Goal: Information Seeking & Learning: Learn about a topic

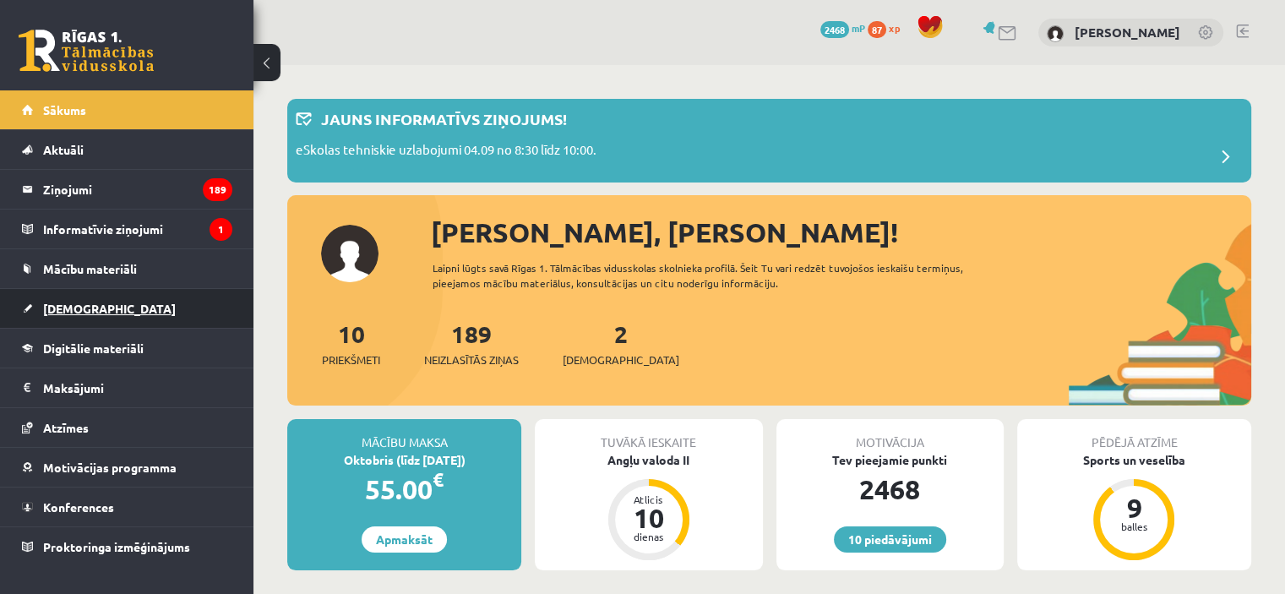
click at [144, 317] on link "[DEMOGRAPHIC_DATA]" at bounding box center [127, 308] width 210 height 39
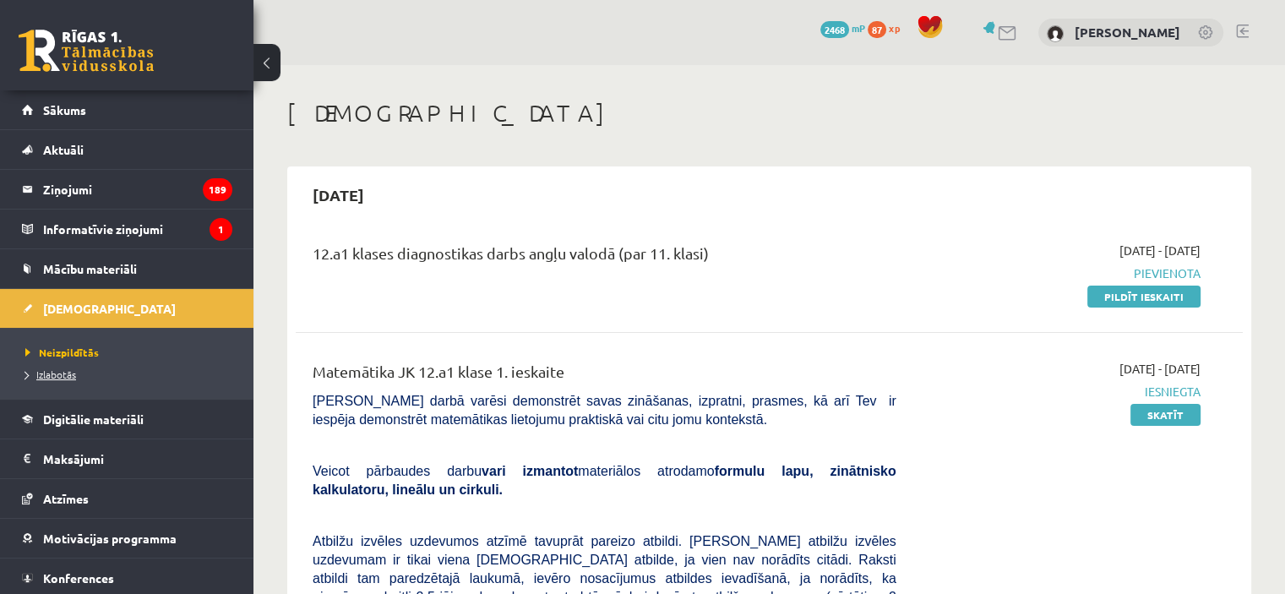
click at [55, 377] on span "Izlabotās" at bounding box center [50, 374] width 51 height 14
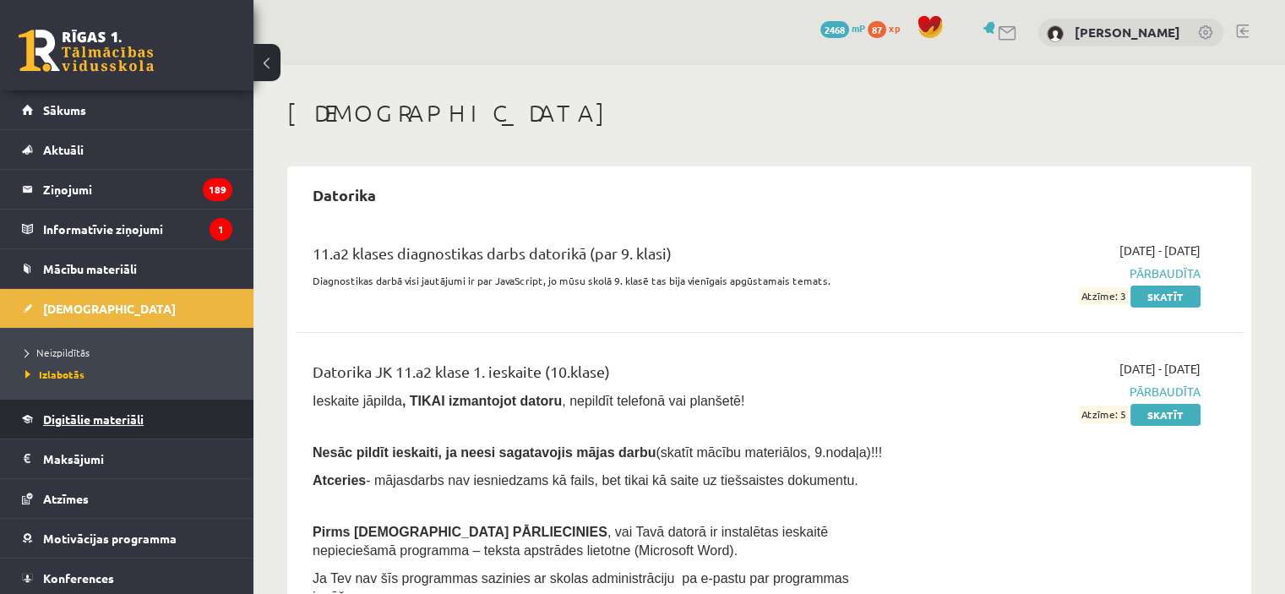
click at [88, 411] on span "Digitālie materiāli" at bounding box center [93, 418] width 100 height 15
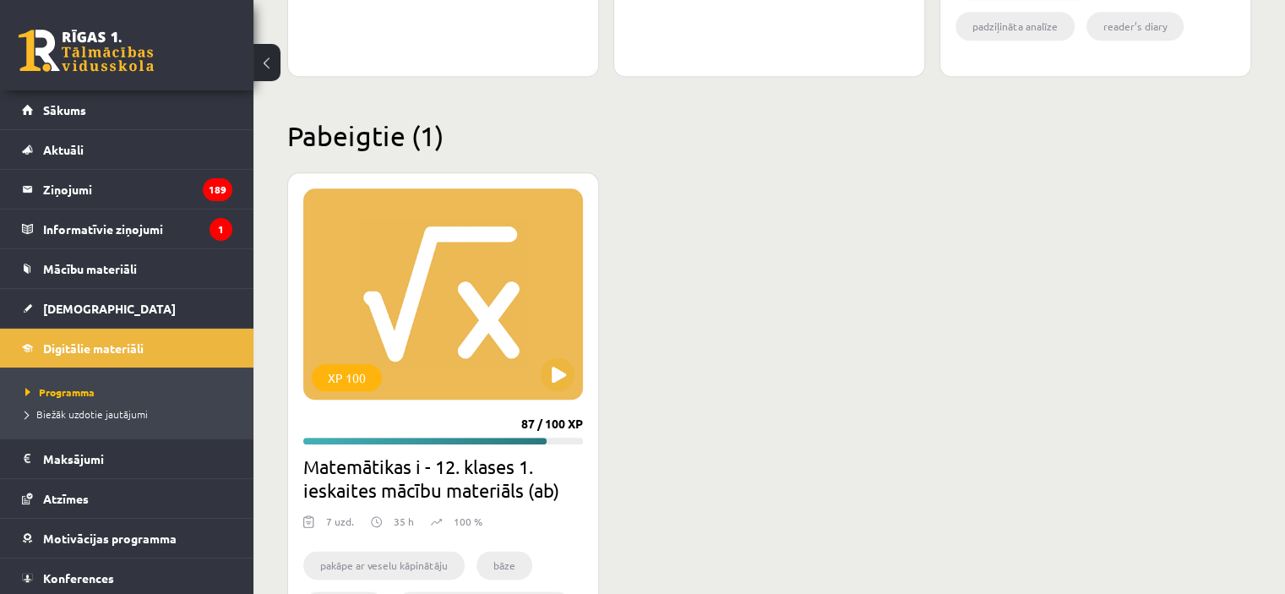
scroll to position [2016, 0]
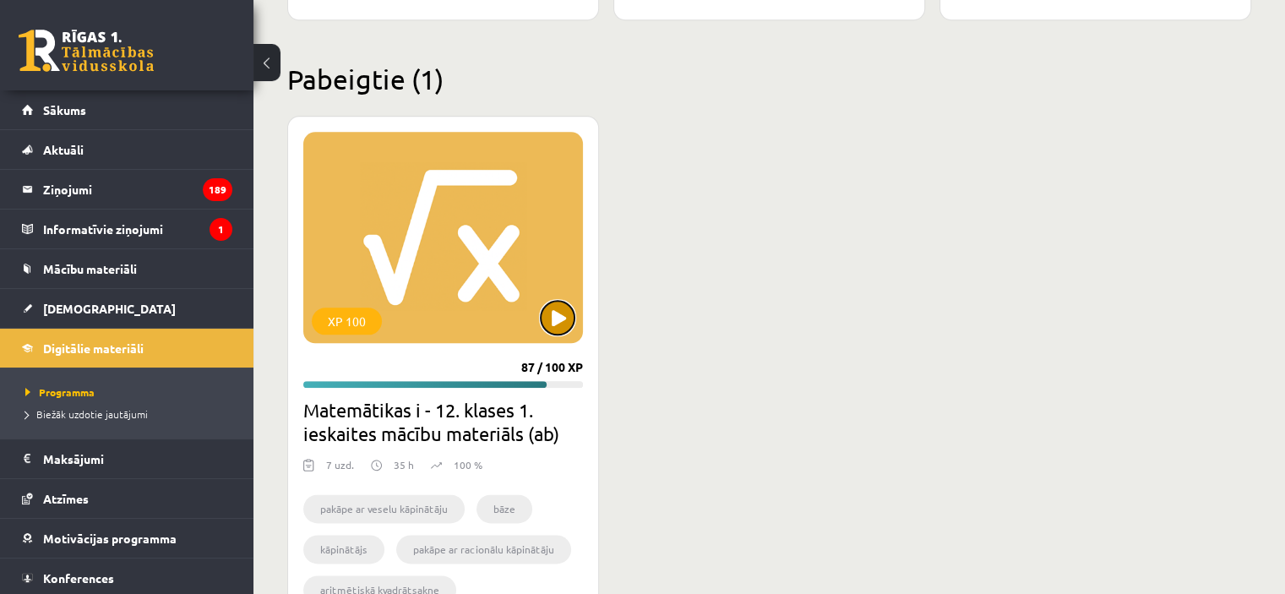
click at [557, 317] on button at bounding box center [558, 318] width 34 height 34
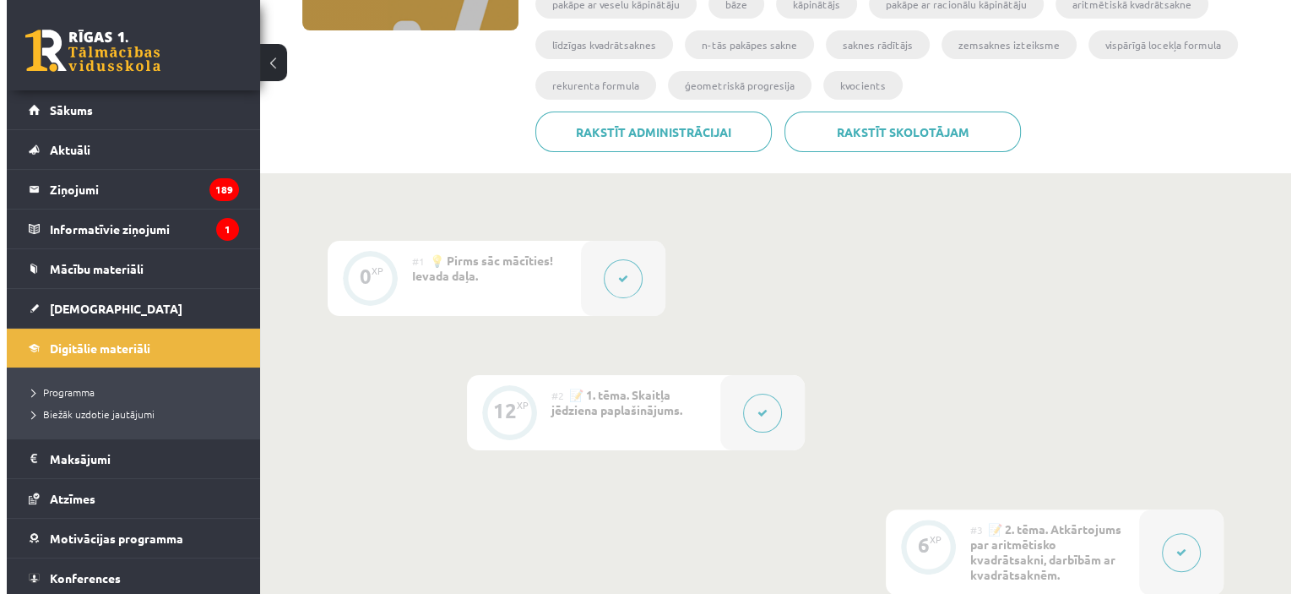
scroll to position [349, 0]
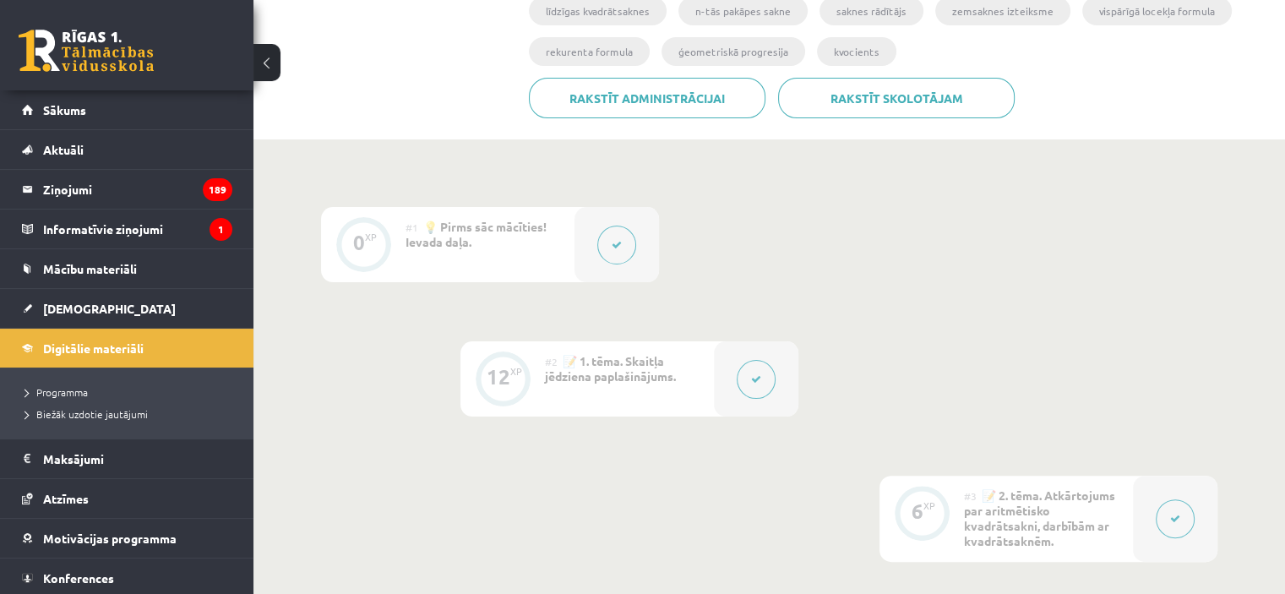
click at [620, 245] on icon at bounding box center [616, 245] width 10 height 10
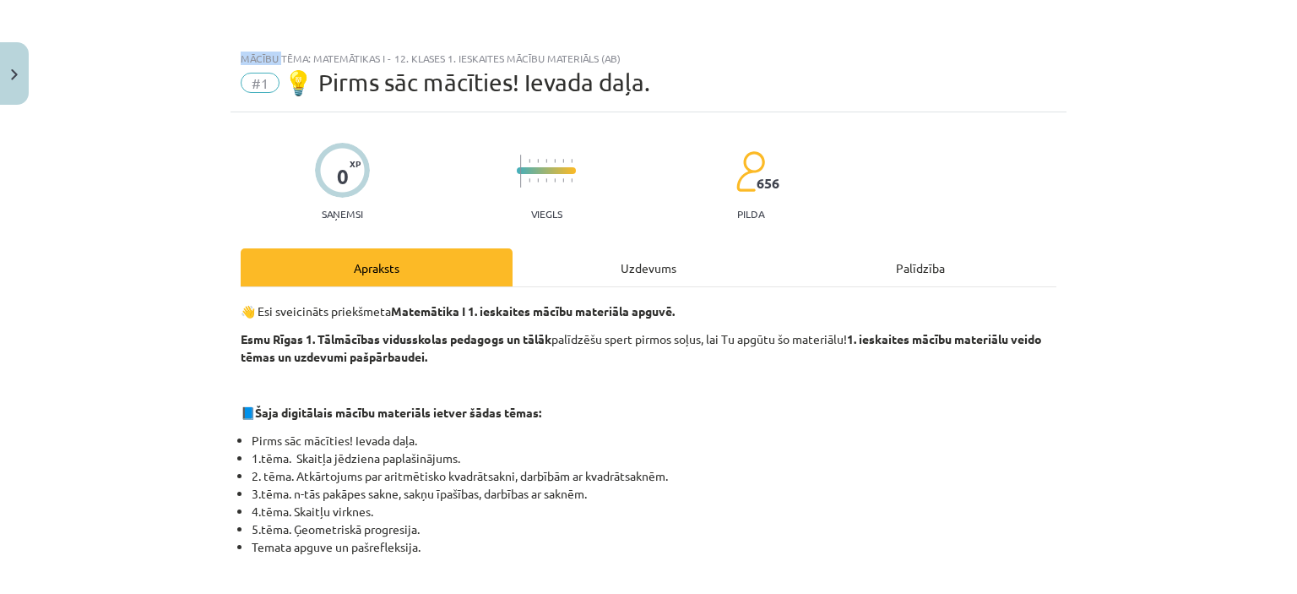
click at [620, 245] on div "Mācību tēma: Matemātikas i - 12. klases 1. ieskaites mācību materiāls (ab) #1 💡…" at bounding box center [648, 297] width 1297 height 594
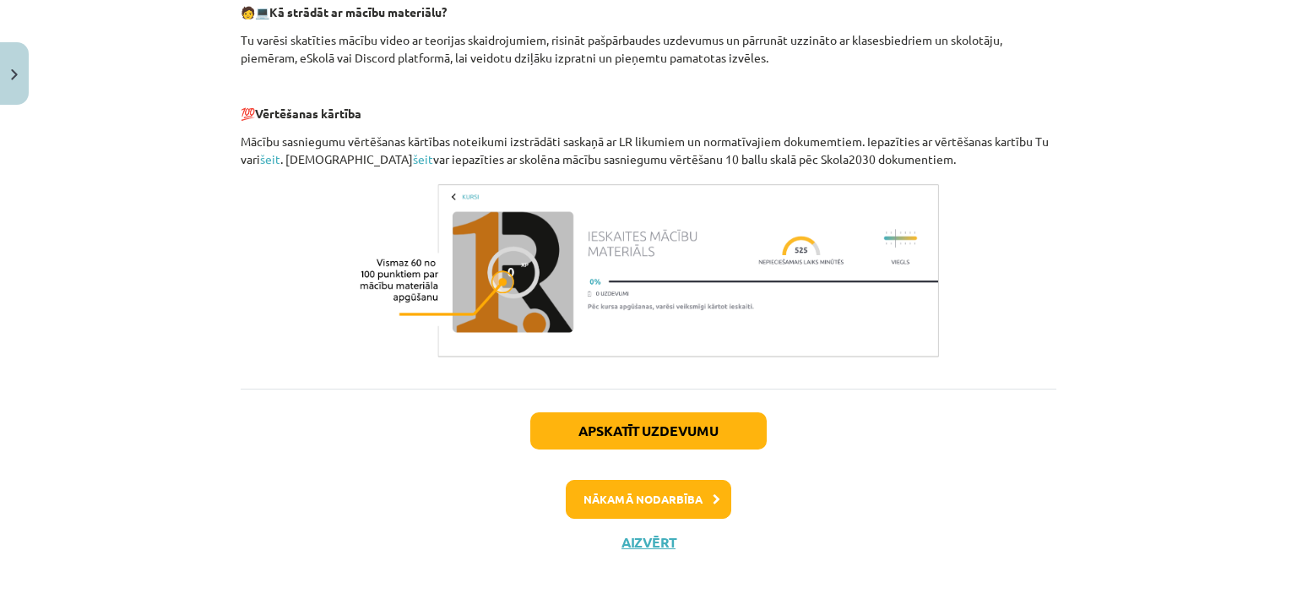
scroll to position [817, 0]
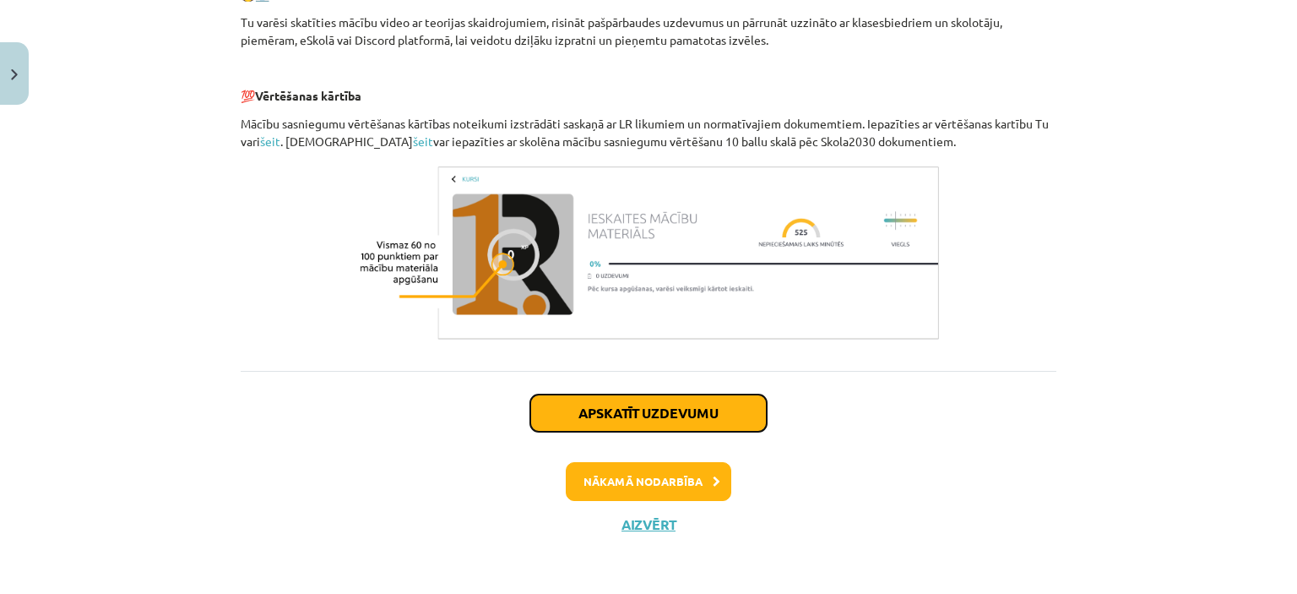
click at [688, 408] on button "Apskatīt uzdevumu" at bounding box center [648, 412] width 236 height 37
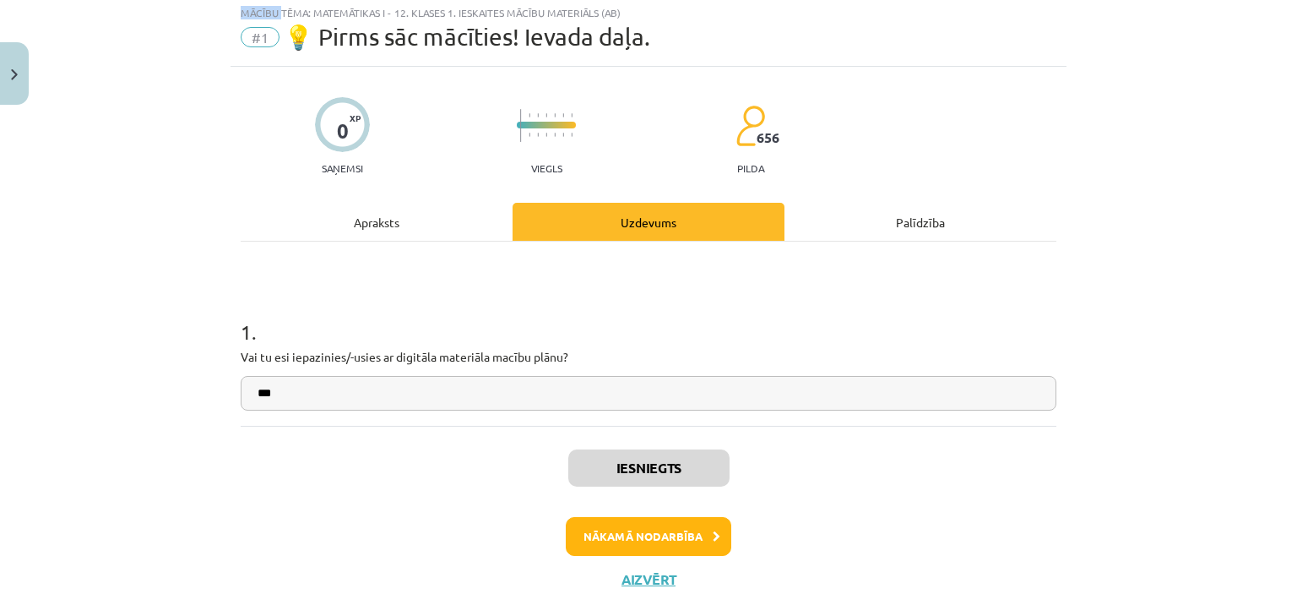
scroll to position [42, 0]
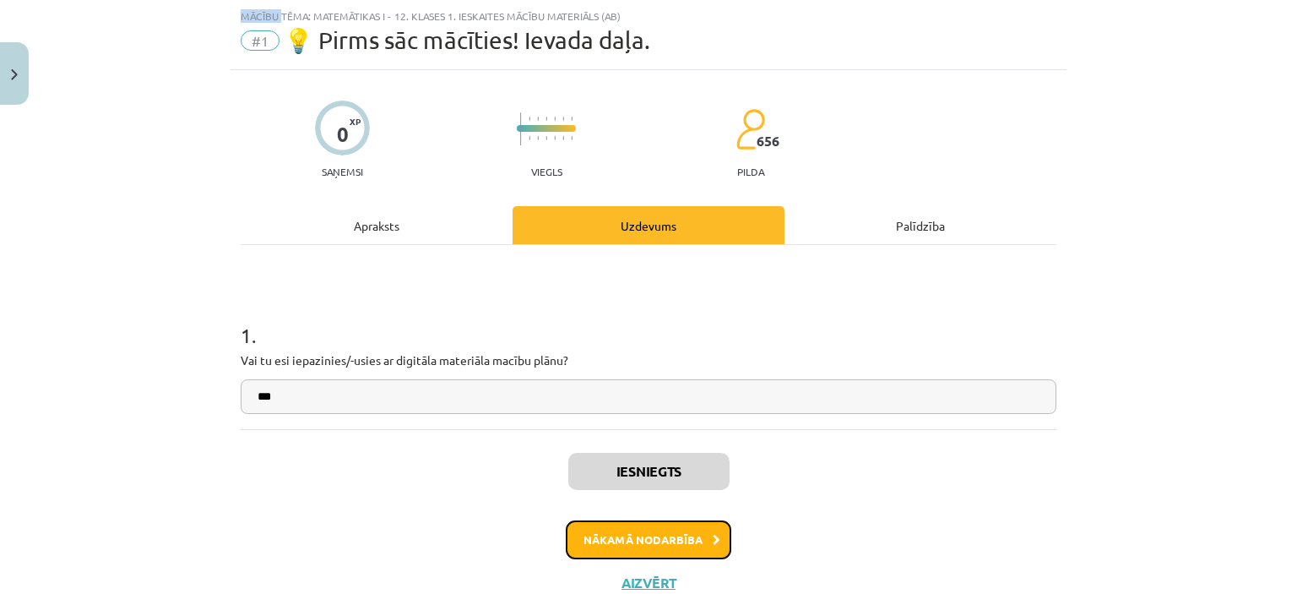
click at [693, 530] on button "Nākamā nodarbība" at bounding box center [649, 539] width 166 height 39
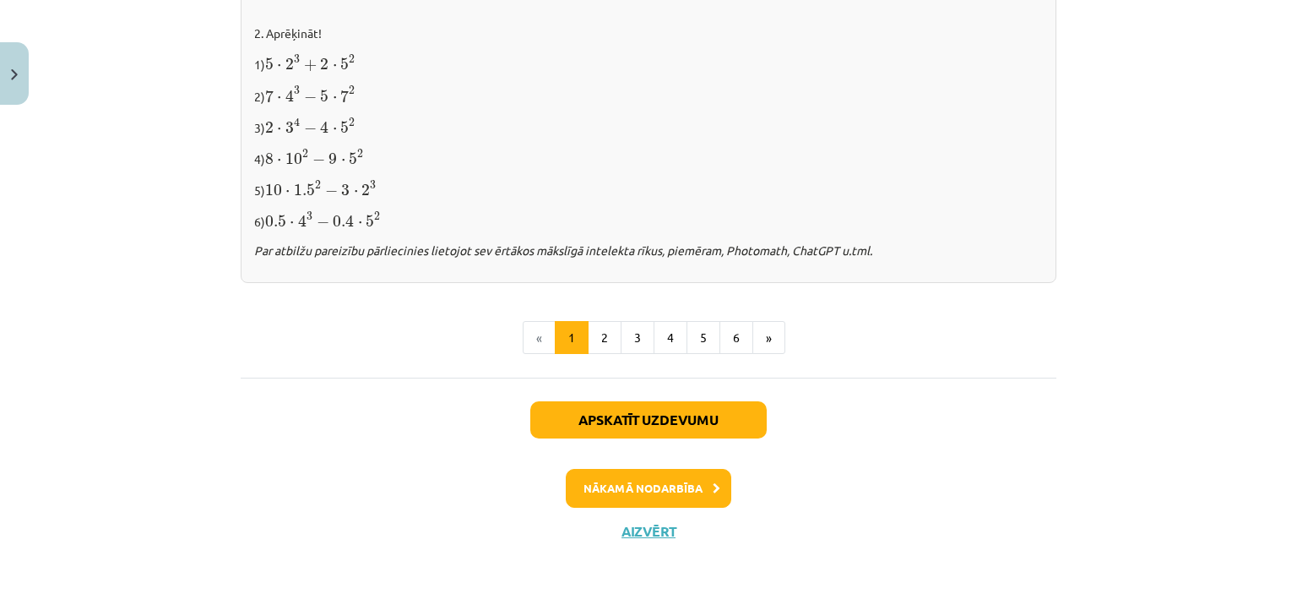
scroll to position [1858, 0]
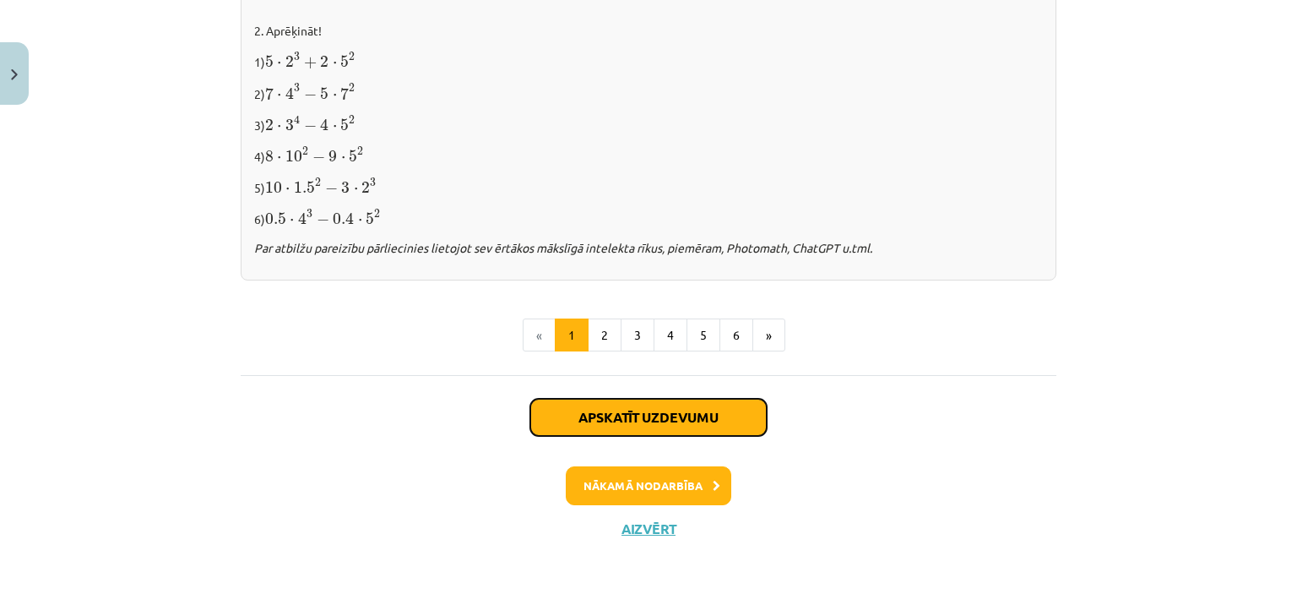
click at [612, 407] on button "Apskatīt uzdevumu" at bounding box center [648, 417] width 236 height 37
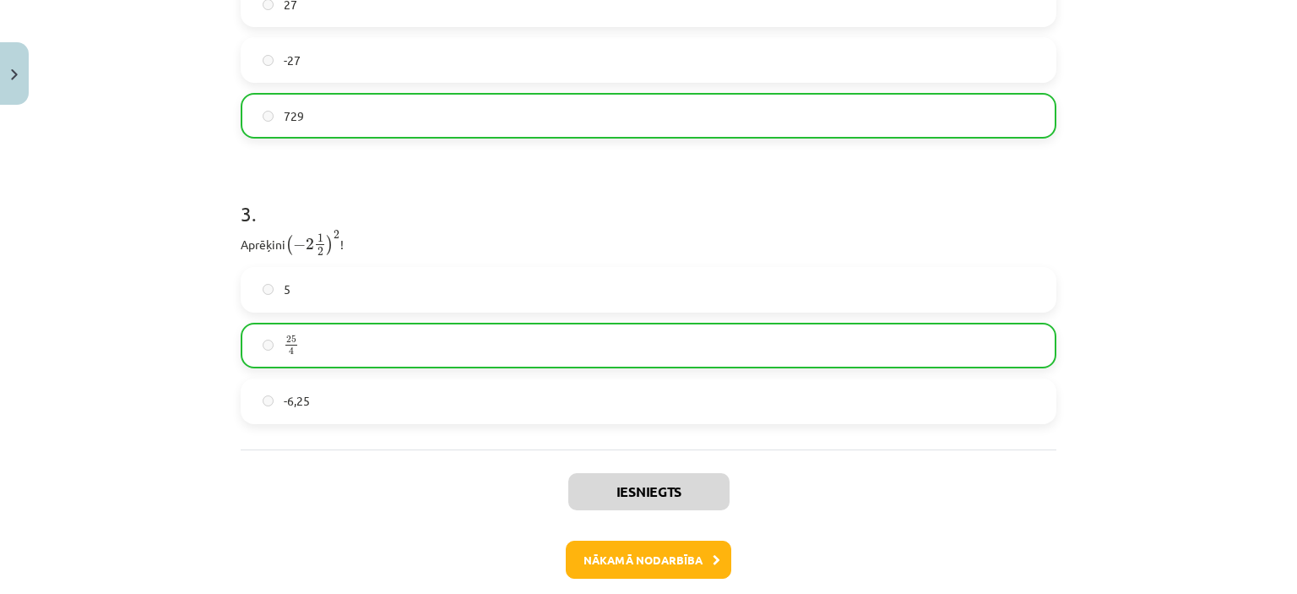
scroll to position [1078, 0]
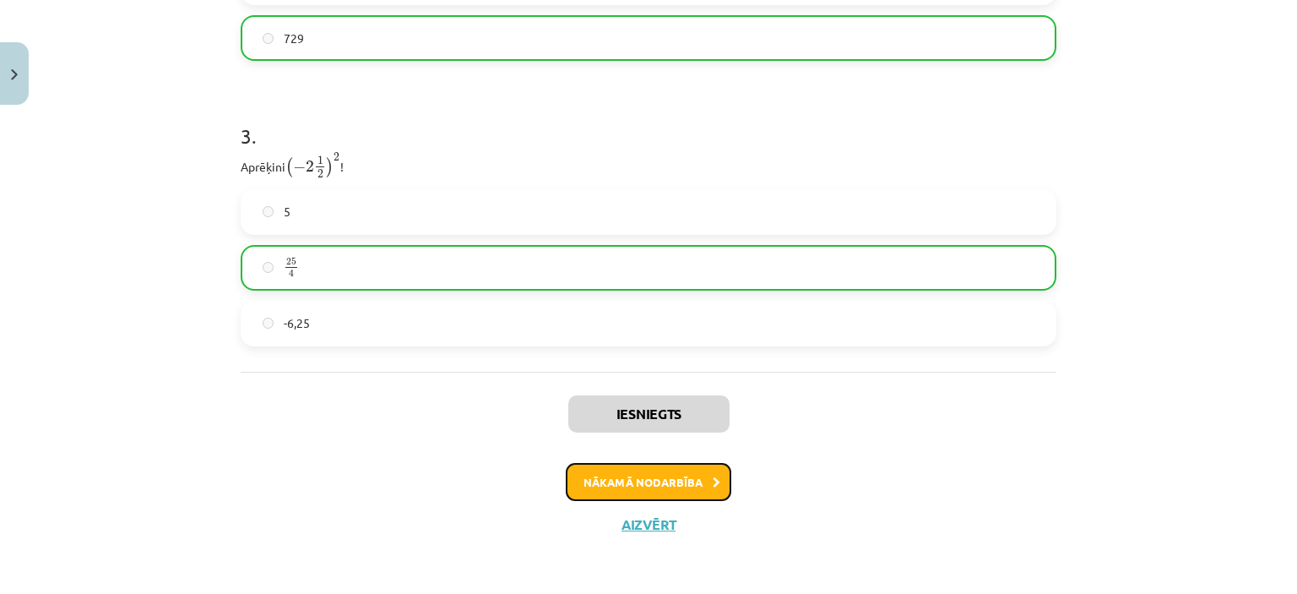
click at [630, 481] on button "Nākamā nodarbība" at bounding box center [649, 482] width 166 height 39
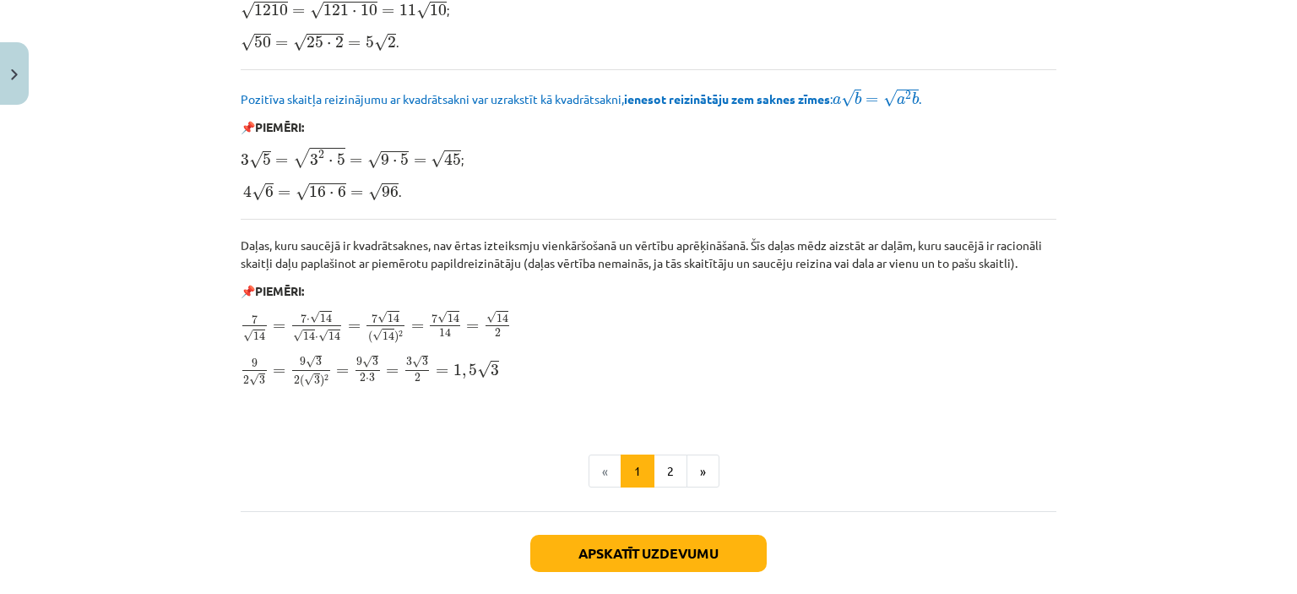
scroll to position [2103, 0]
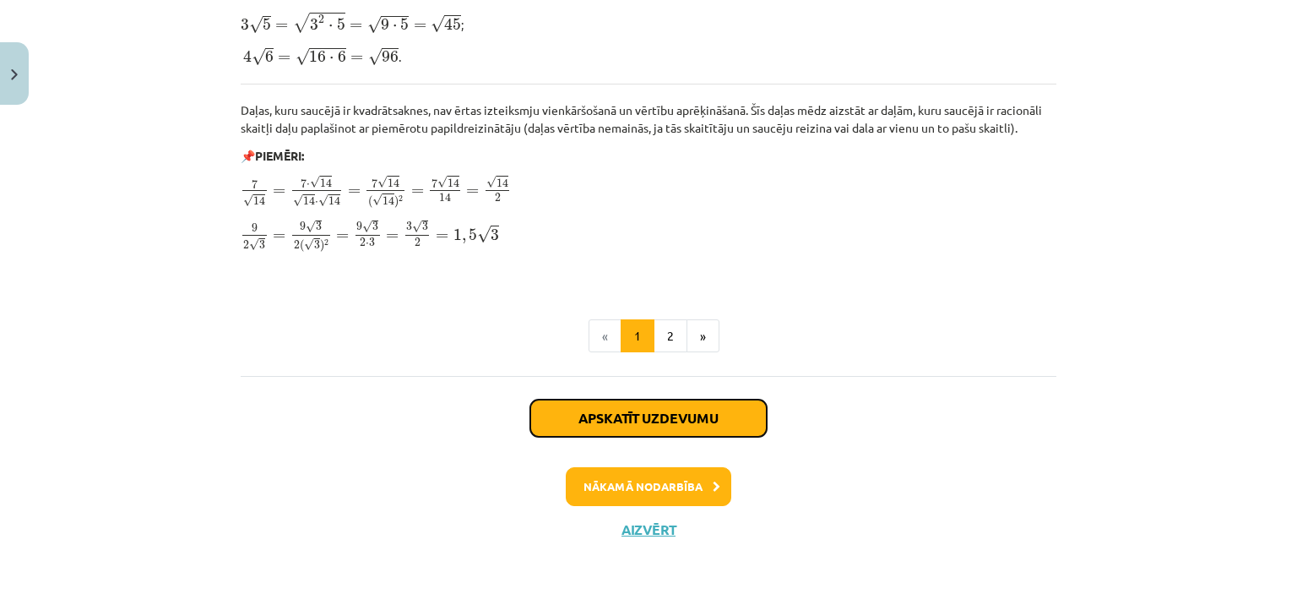
click at [672, 405] on button "Apskatīt uzdevumu" at bounding box center [648, 417] width 236 height 37
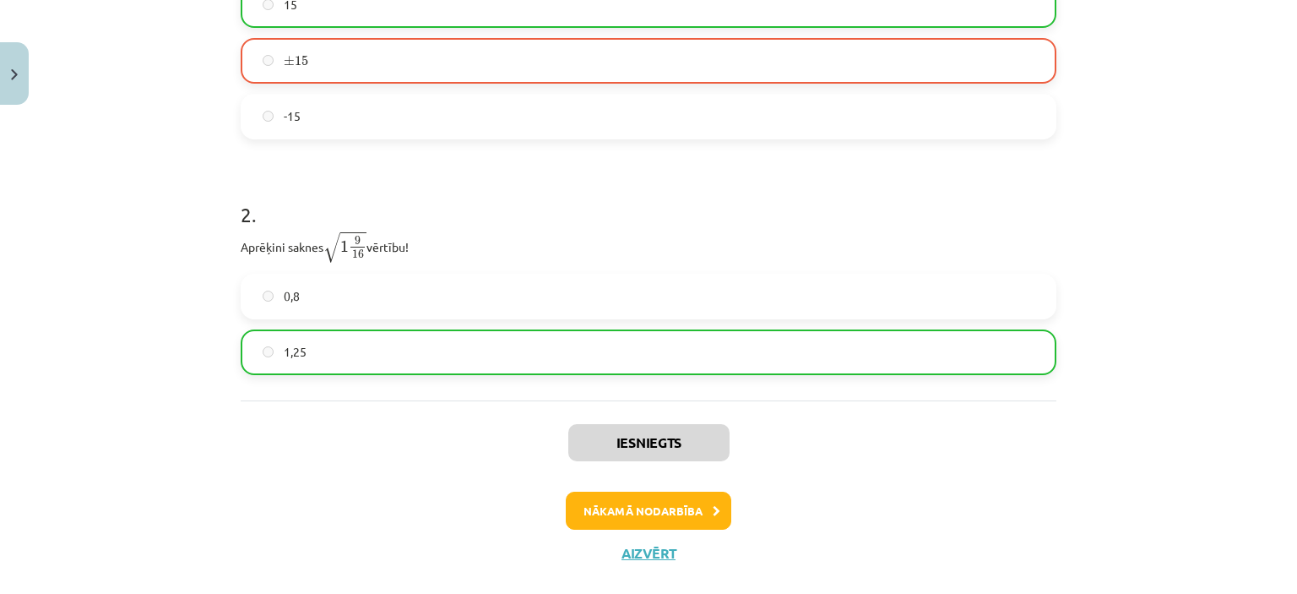
scroll to position [499, 0]
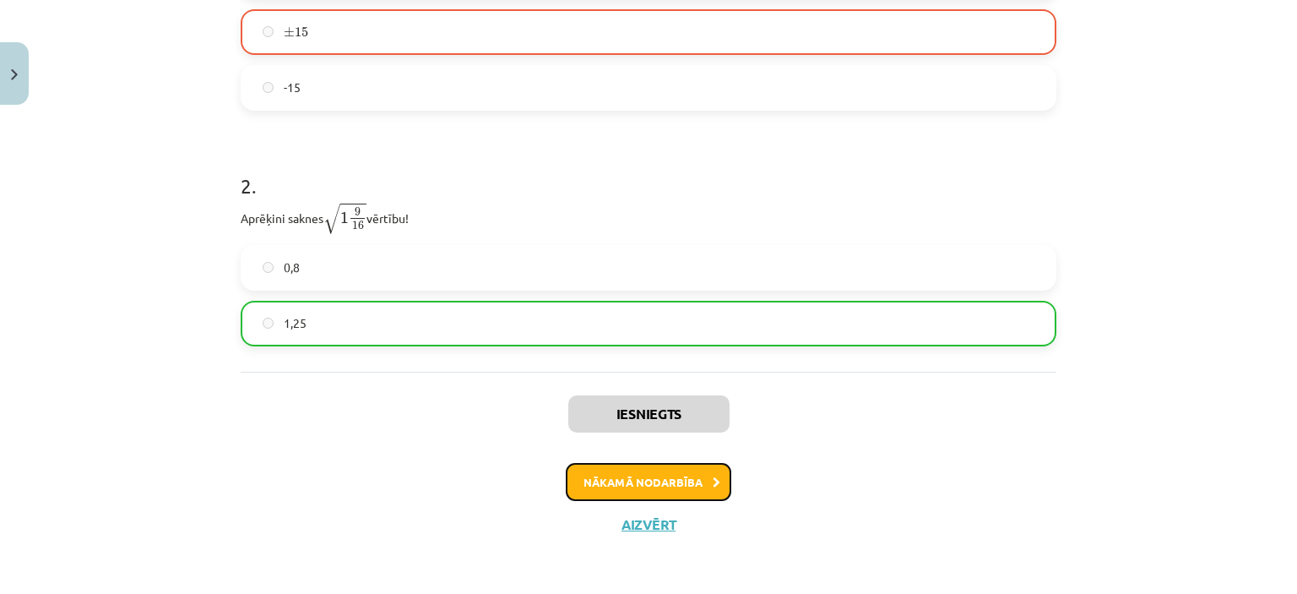
click at [660, 486] on button "Nākamā nodarbība" at bounding box center [649, 482] width 166 height 39
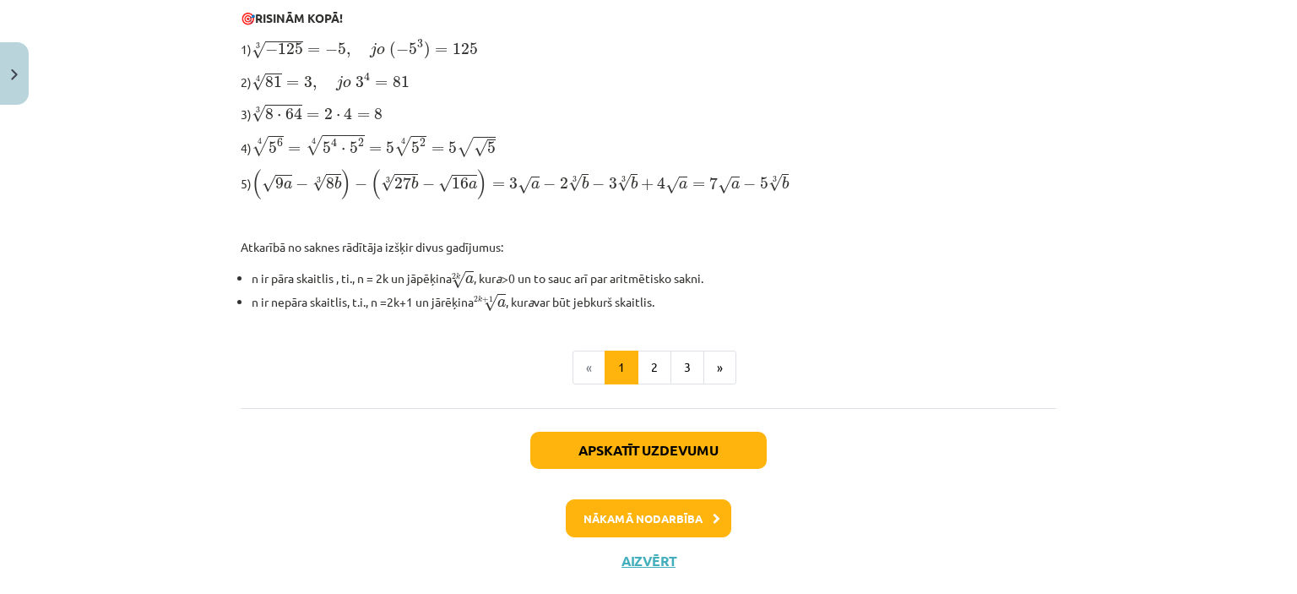
scroll to position [615, 0]
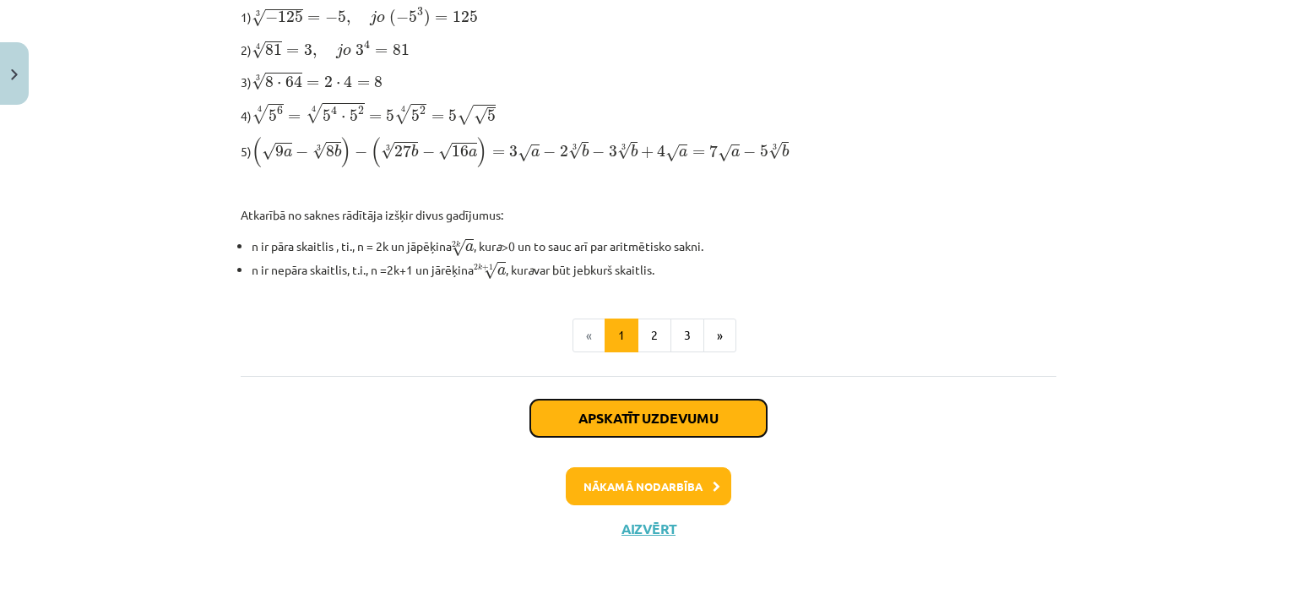
click at [726, 401] on button "Apskatīt uzdevumu" at bounding box center [648, 417] width 236 height 37
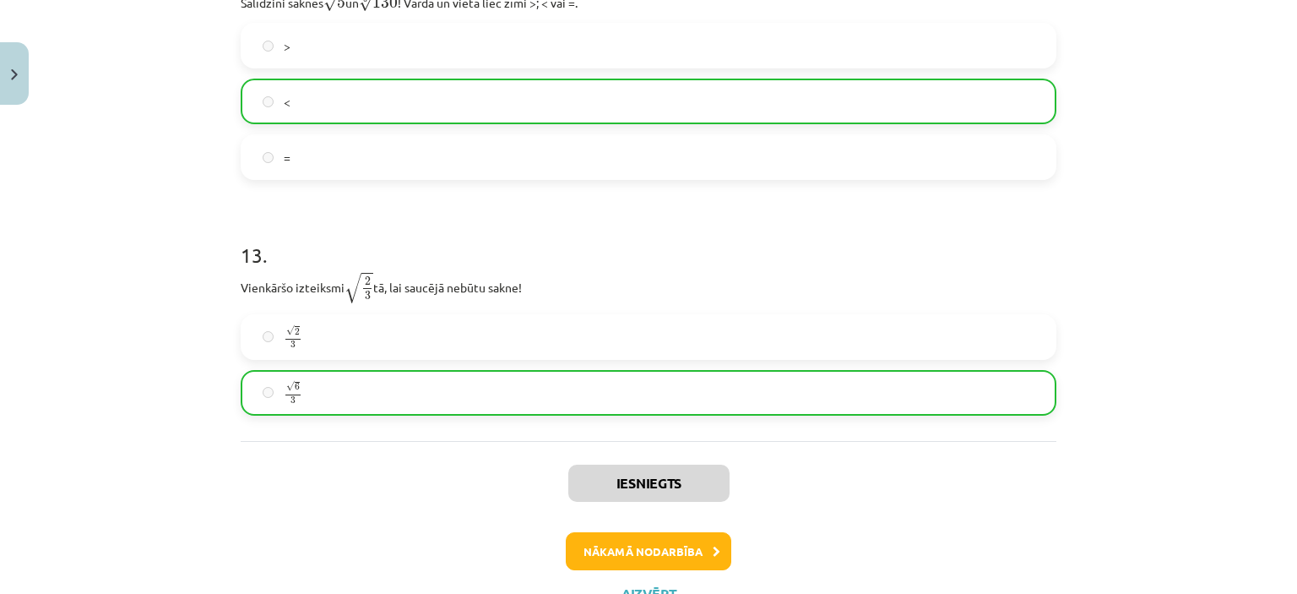
scroll to position [3854, 0]
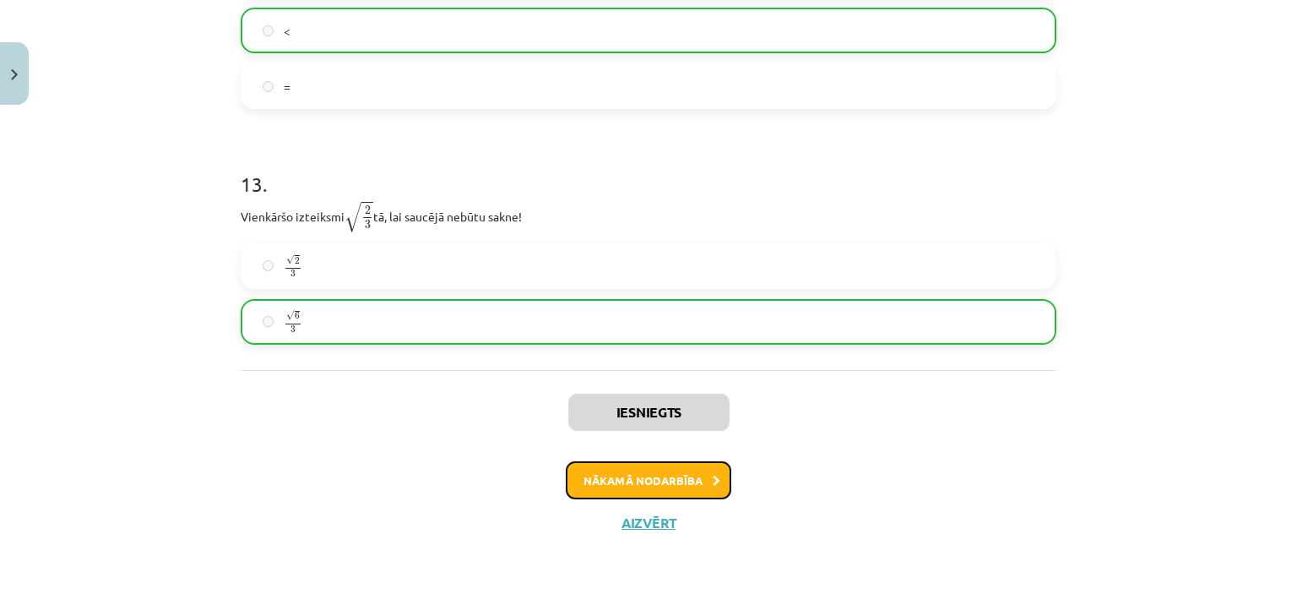
click at [666, 486] on button "Nākamā nodarbība" at bounding box center [649, 480] width 166 height 39
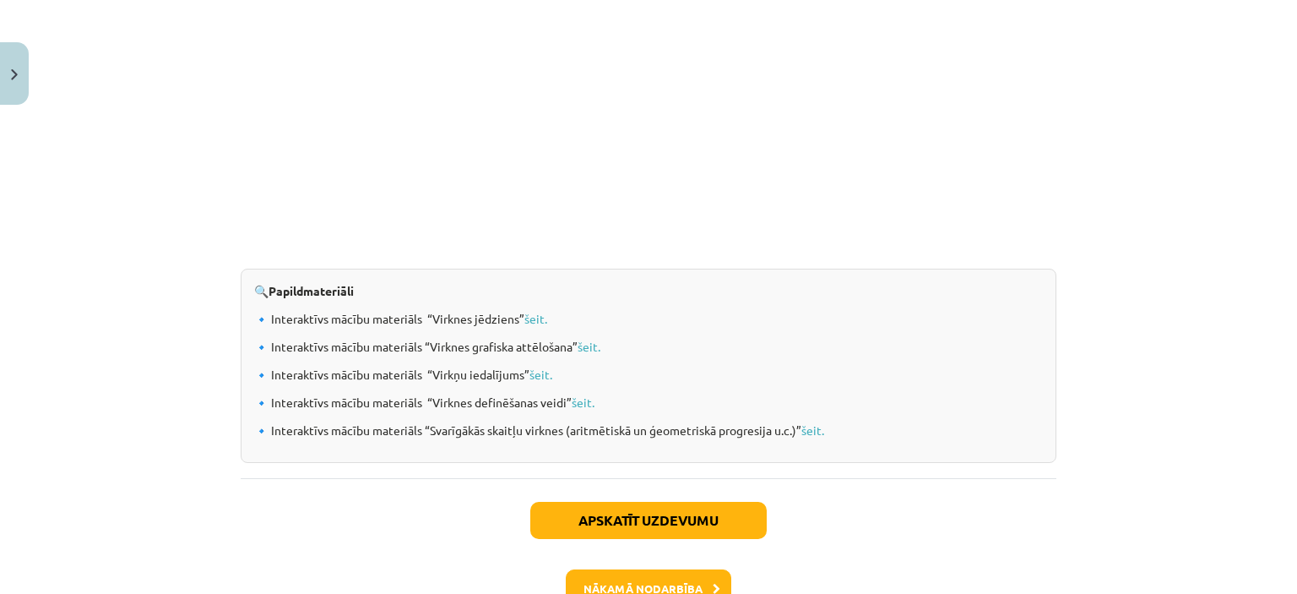
scroll to position [1824, 0]
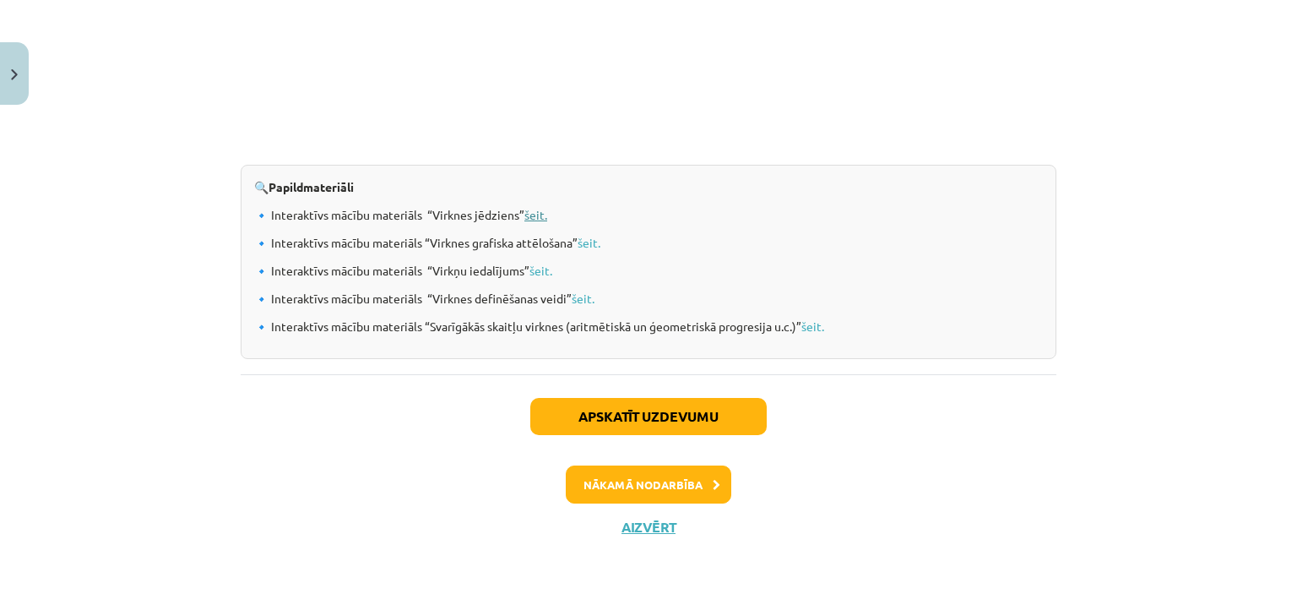
click at [530, 212] on link "šeit." at bounding box center [535, 214] width 23 height 15
